Goal: Task Accomplishment & Management: Manage account settings

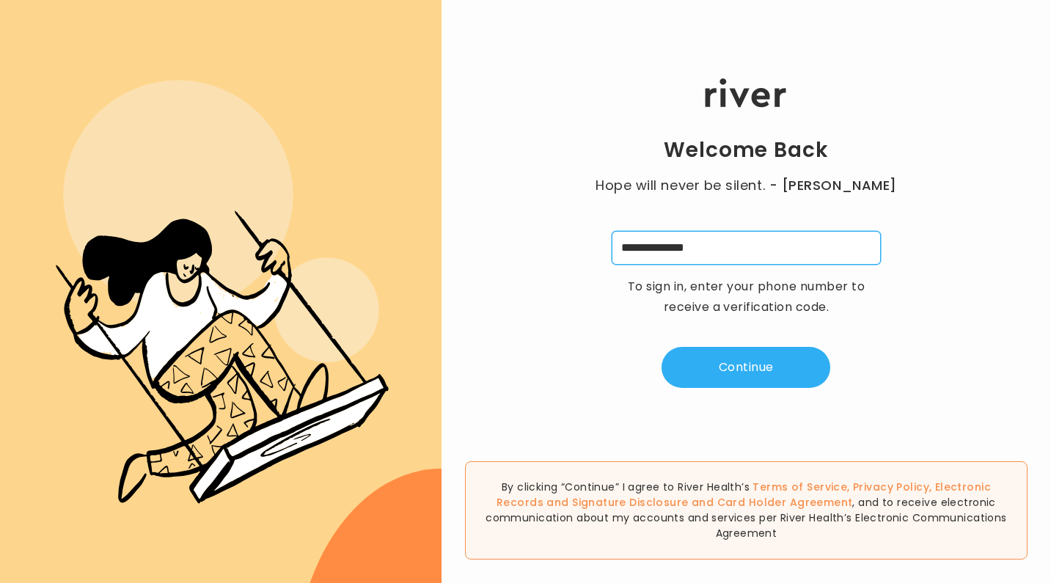
type input "**********"
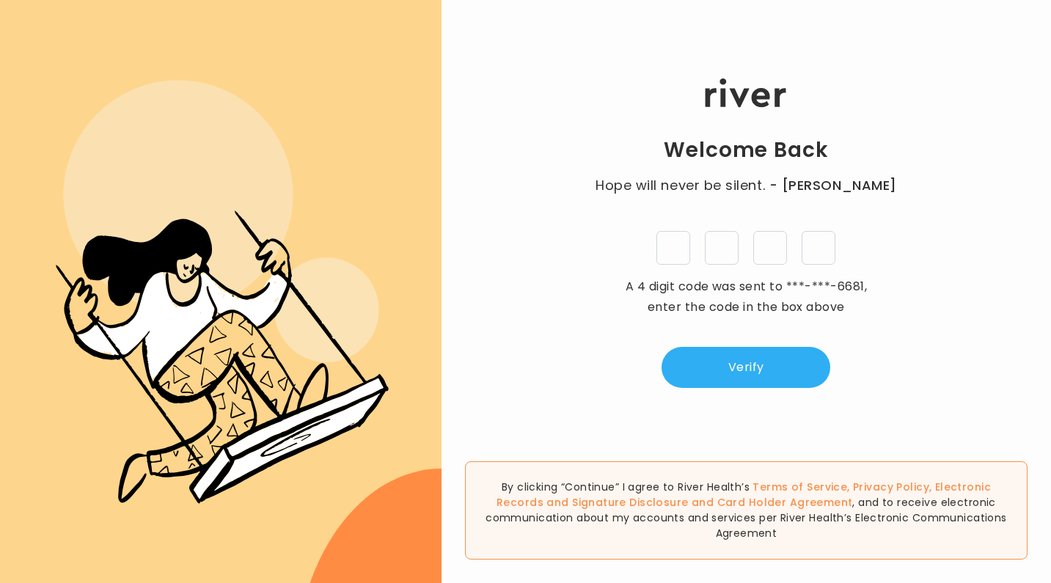
type input "*"
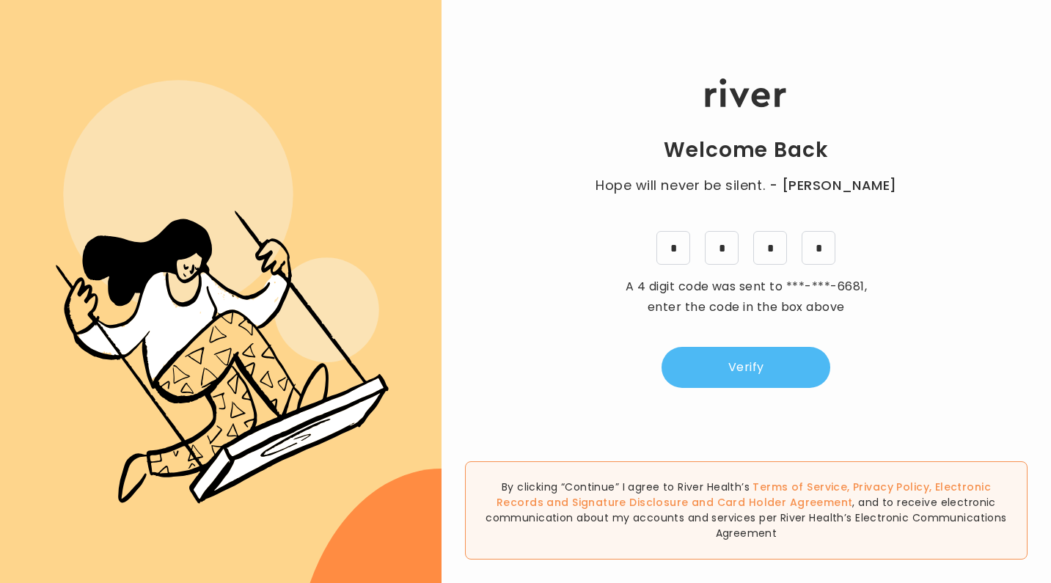
click at [741, 365] on button "Verify" at bounding box center [746, 367] width 169 height 41
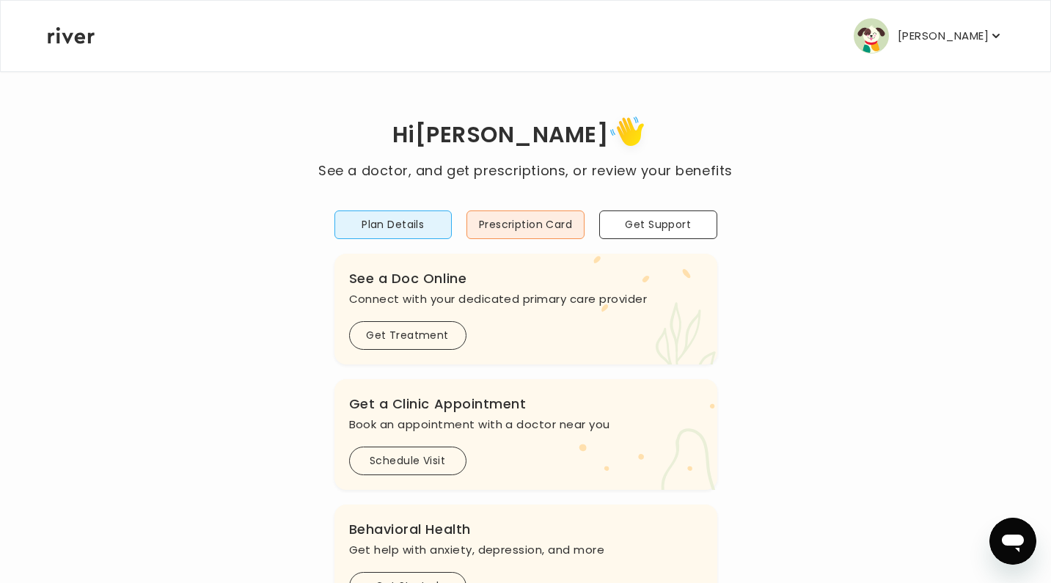
click at [1000, 39] on icon "button" at bounding box center [996, 36] width 15 height 15
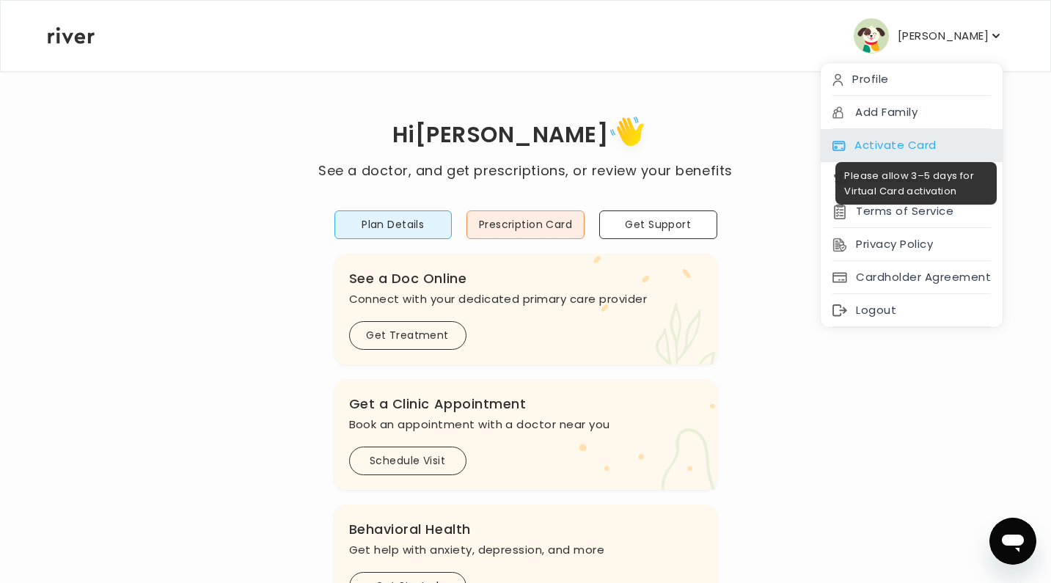
click at [923, 151] on span at bounding box center [912, 151] width 182 height 0
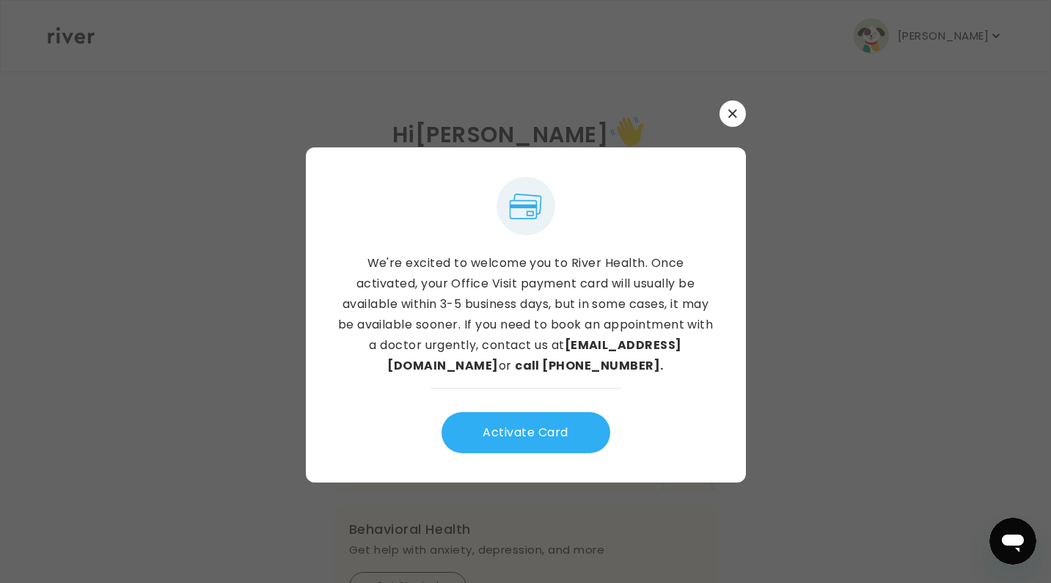
click at [727, 117] on button "button" at bounding box center [732, 113] width 26 height 26
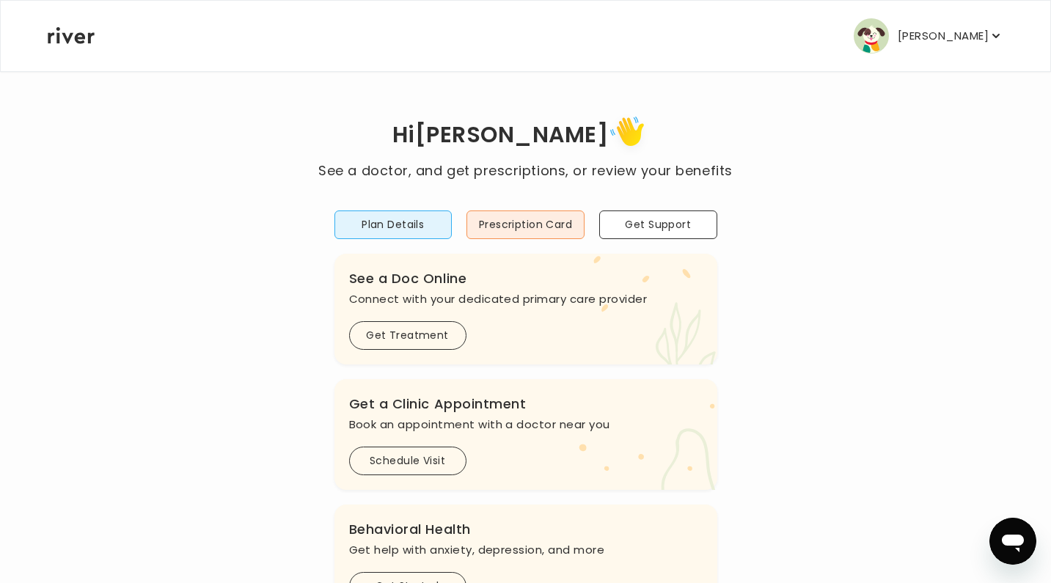
click at [1000, 29] on icon "button" at bounding box center [996, 36] width 15 height 15
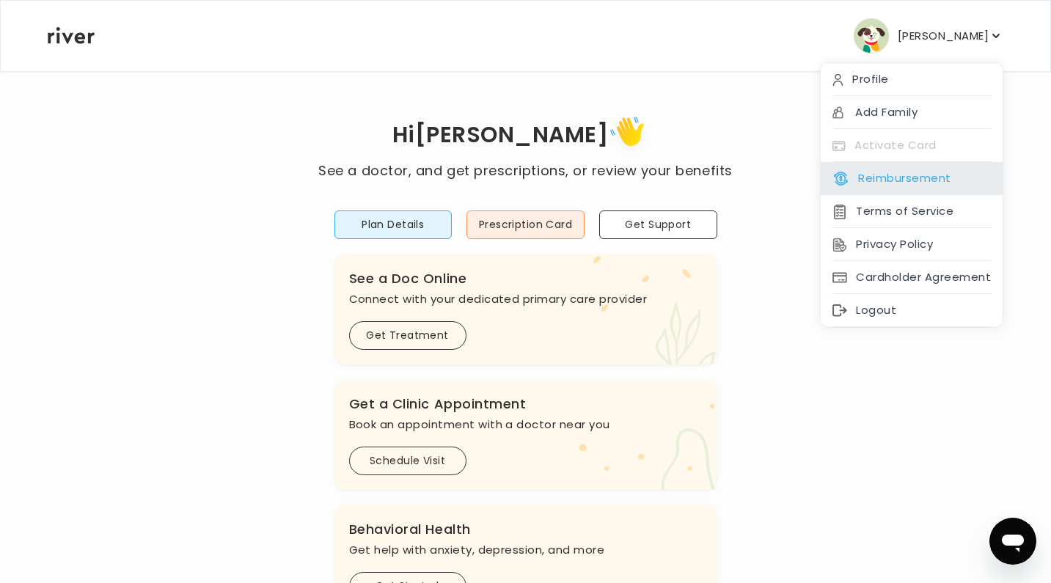
click at [948, 177] on button "Reimbursement" at bounding box center [891, 178] width 118 height 21
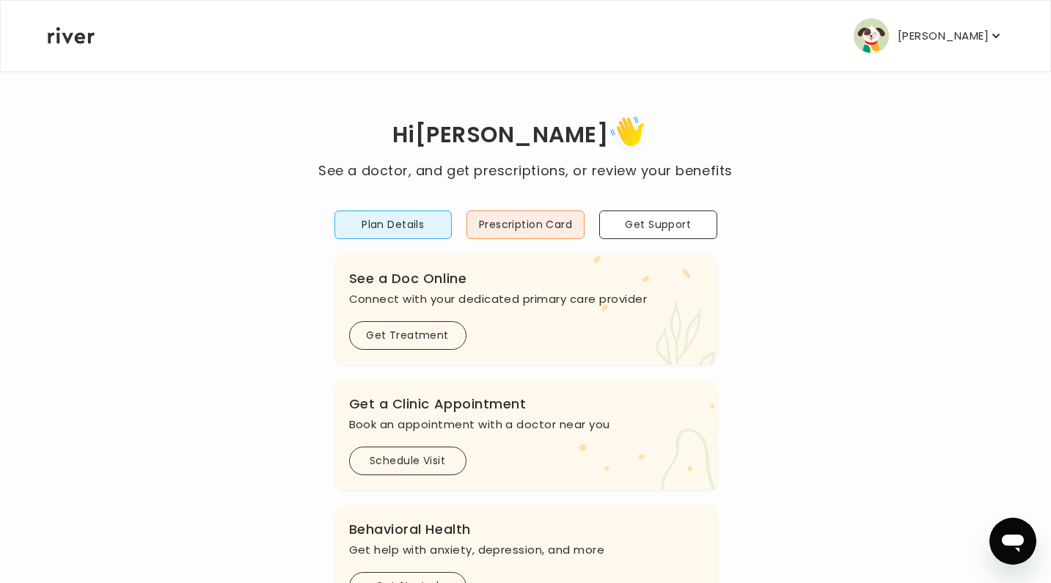
click at [1000, 35] on icon "button" at bounding box center [996, 36] width 15 height 15
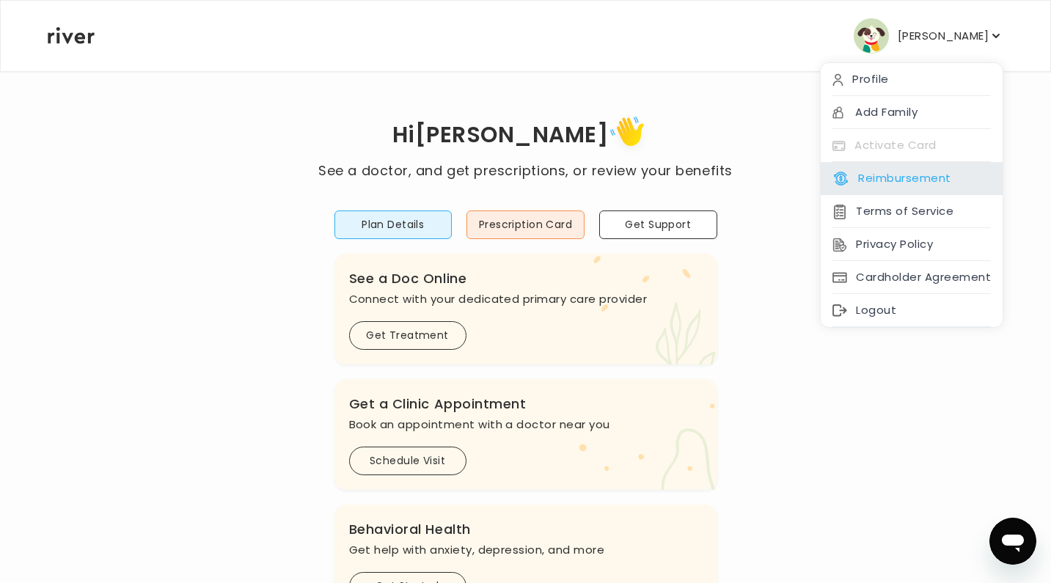
click at [955, 174] on div "Reimbursement" at bounding box center [912, 178] width 182 height 33
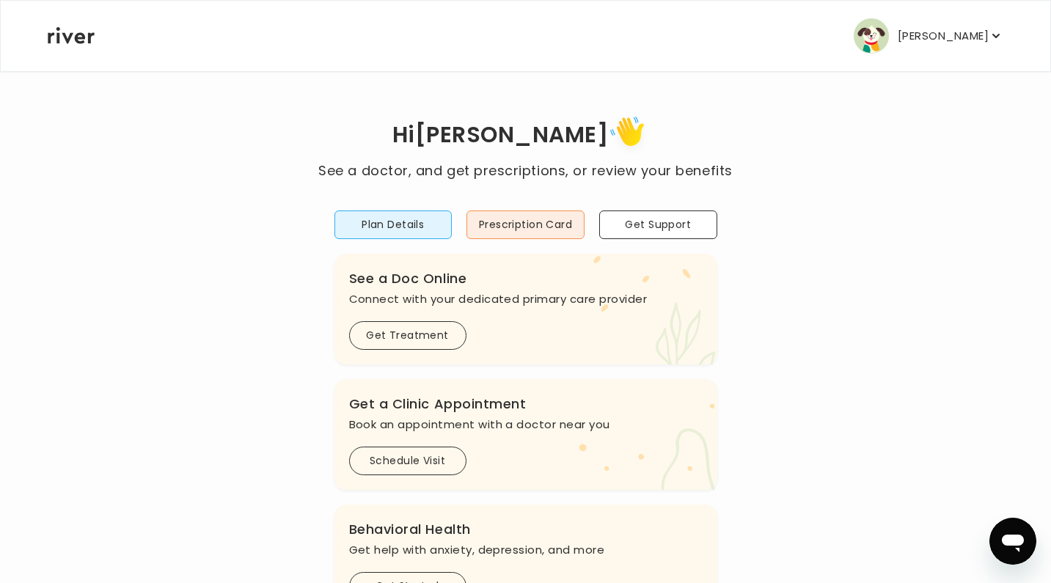
click at [1002, 37] on icon "button" at bounding box center [996, 36] width 15 height 15
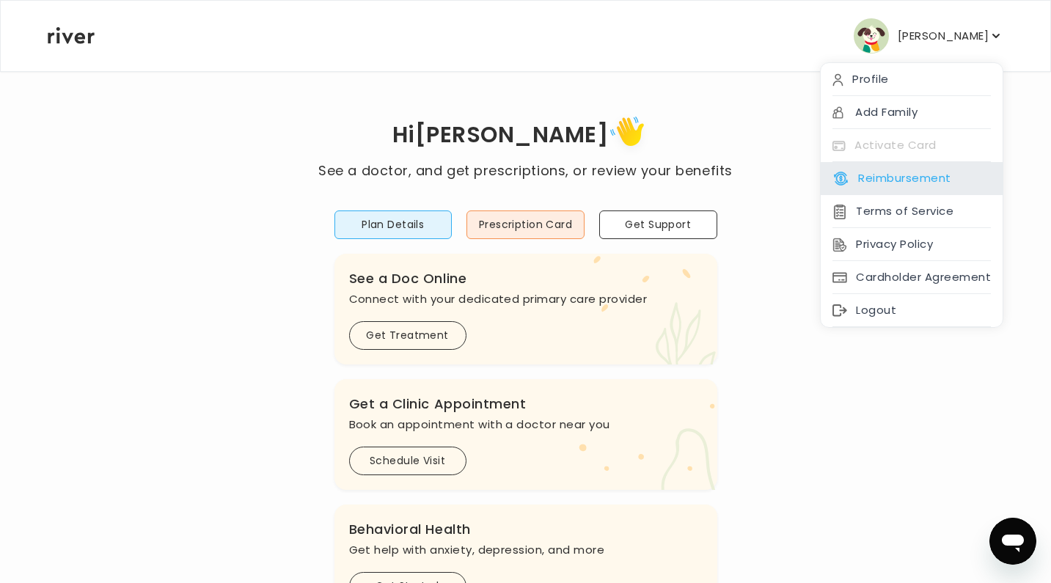
click at [939, 172] on button "Reimbursement" at bounding box center [891, 178] width 118 height 21
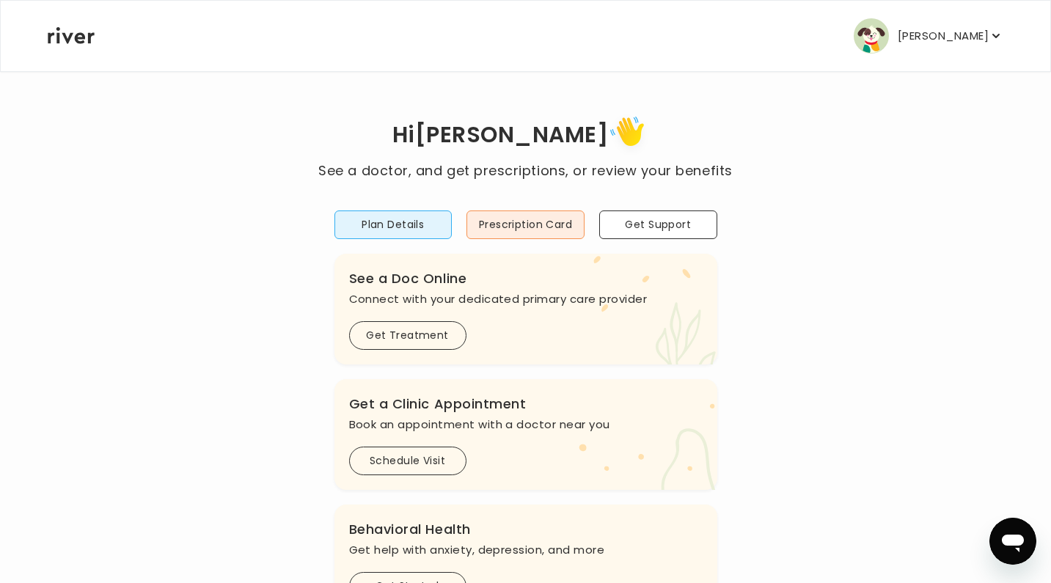
click at [1001, 34] on icon "button" at bounding box center [996, 36] width 15 height 15
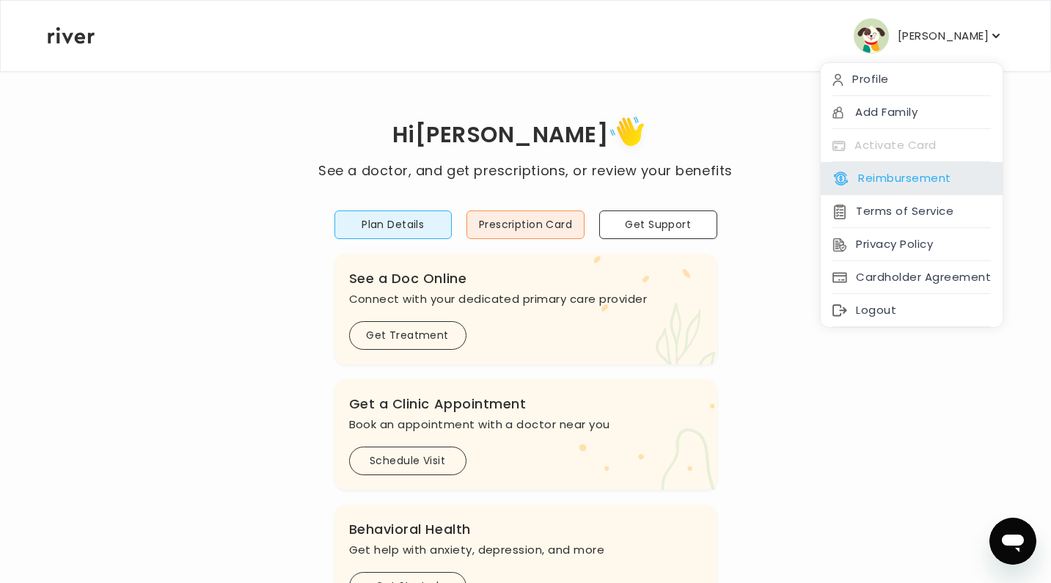
click at [941, 177] on button "Reimbursement" at bounding box center [891, 178] width 118 height 21
